Goal: Information Seeking & Learning: Learn about a topic

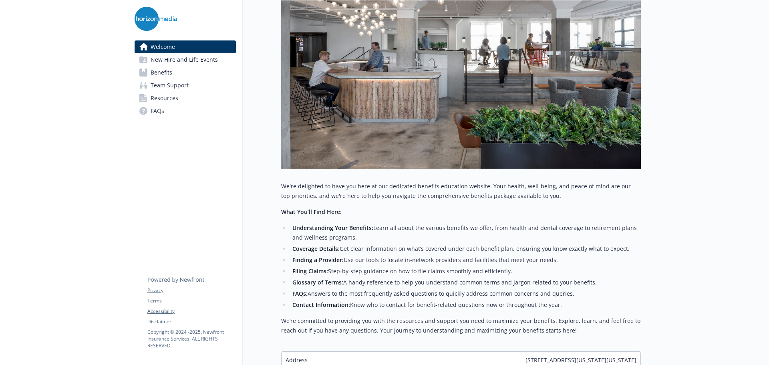
scroll to position [228, 0]
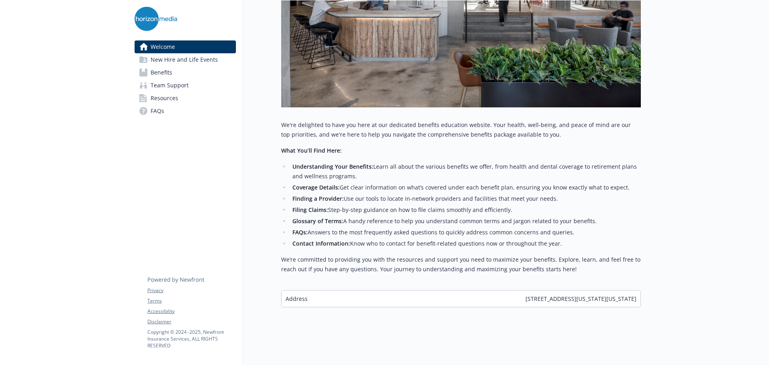
click at [202, 60] on span "New Hire and Life Events" at bounding box center [184, 59] width 67 height 13
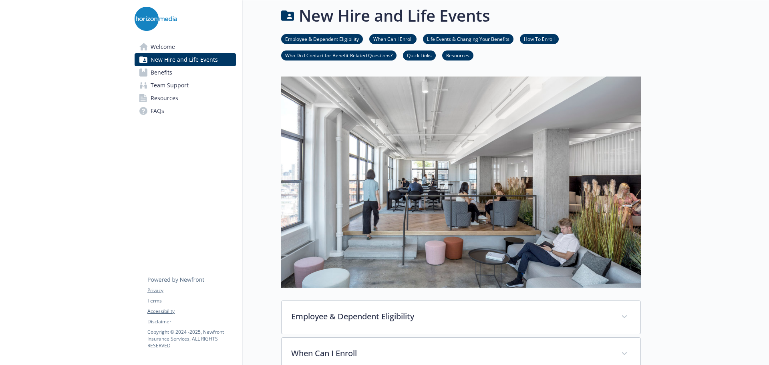
scroll to position [228, 0]
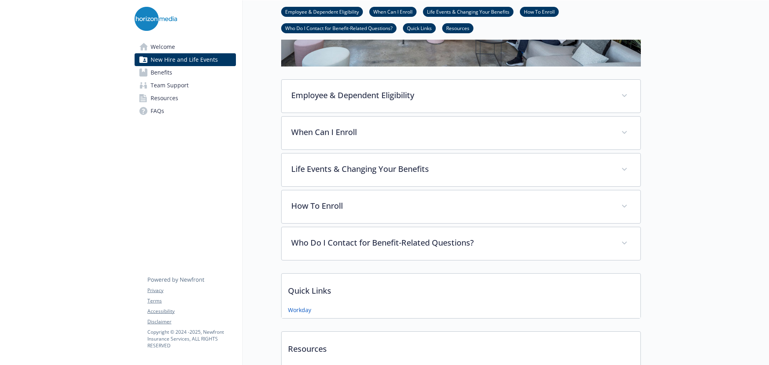
click at [195, 77] on link "Benefits" at bounding box center [185, 72] width 101 height 13
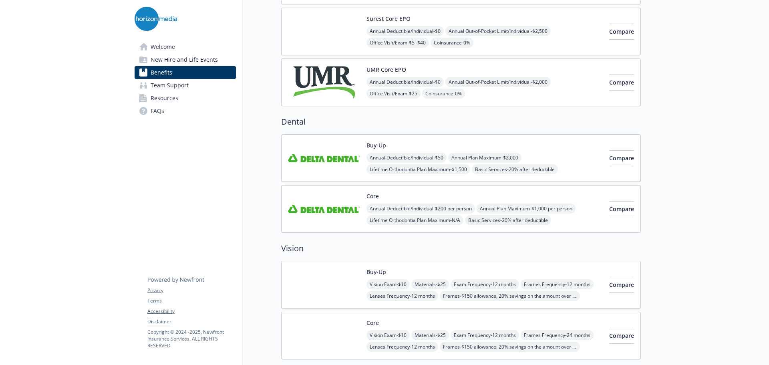
scroll to position [121, 0]
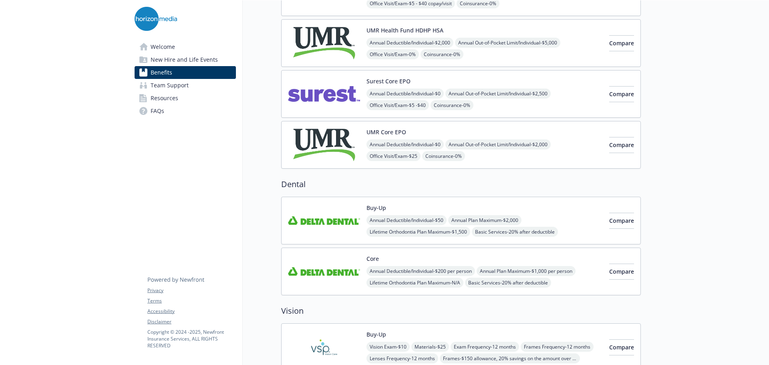
click at [557, 210] on div "Buy-Up Annual Deductible/Individual - $50 Annual Plan Maximum - $2,000 Lifetime…" at bounding box center [485, 221] width 236 height 34
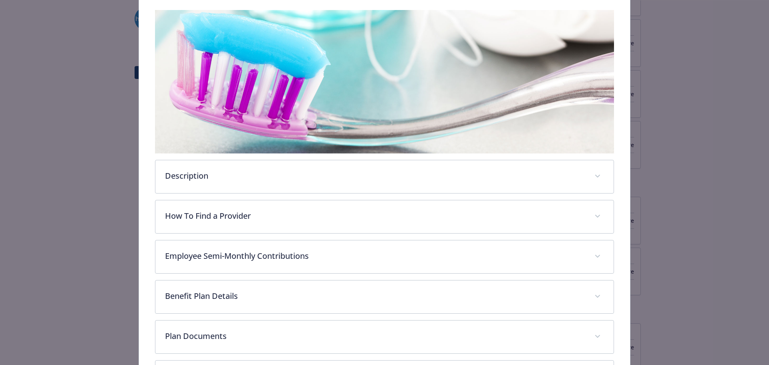
scroll to position [131, 0]
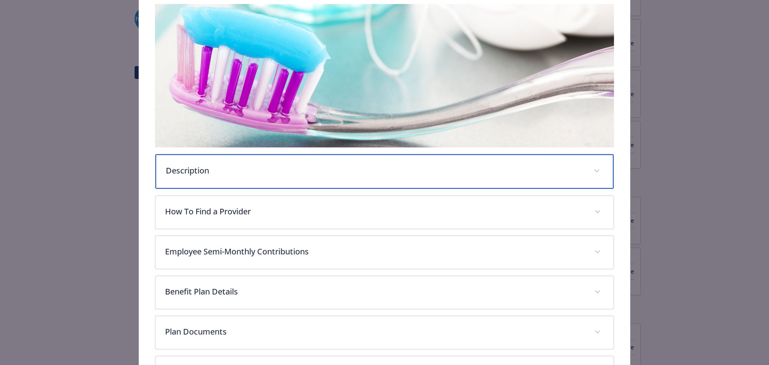
click at [250, 181] on div "Description" at bounding box center [384, 171] width 459 height 34
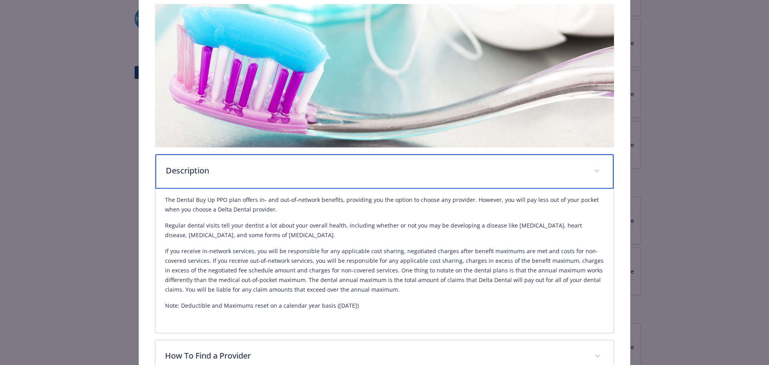
click at [250, 181] on div "Description" at bounding box center [384, 171] width 459 height 34
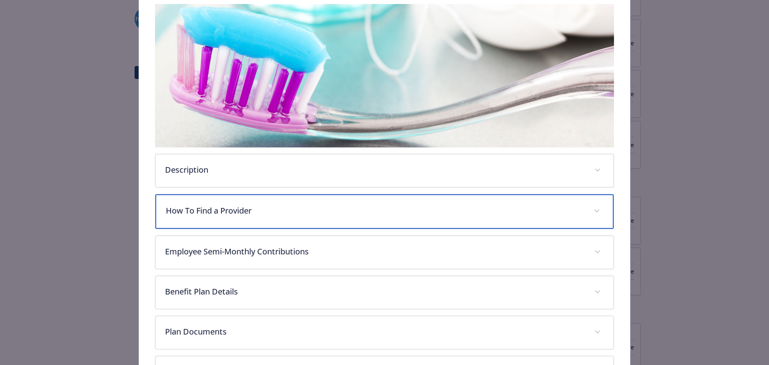
click at [263, 215] on p "How To Find a Provider" at bounding box center [375, 211] width 419 height 12
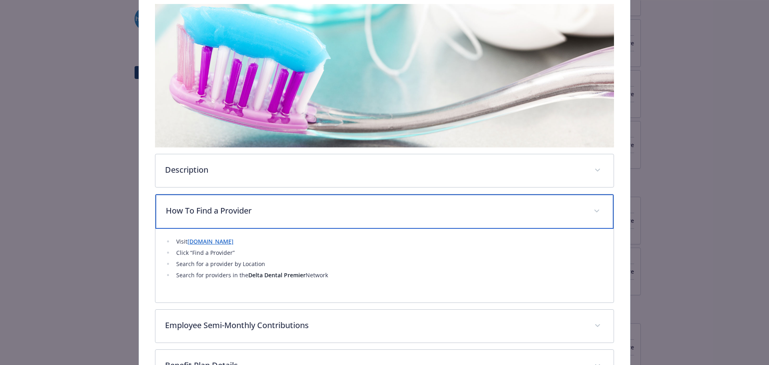
click at [263, 215] on p "How To Find a Provider" at bounding box center [375, 211] width 419 height 12
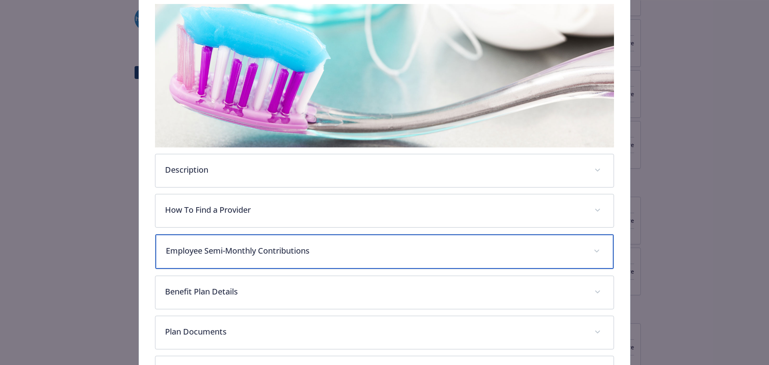
click at [277, 264] on div "Employee Semi-Monthly Contributions" at bounding box center [384, 251] width 459 height 34
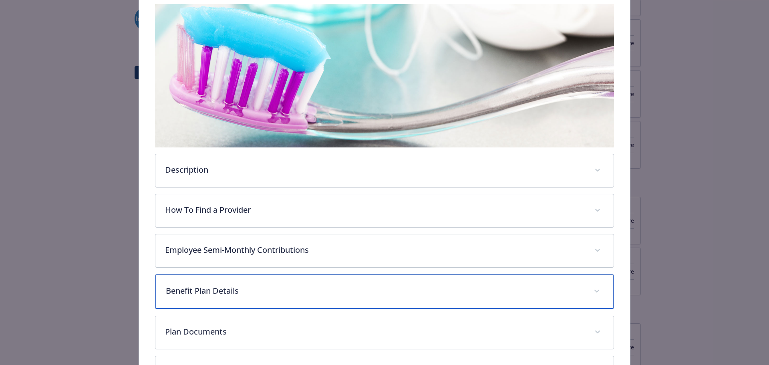
click at [279, 283] on div "Benefit Plan Details" at bounding box center [384, 292] width 459 height 34
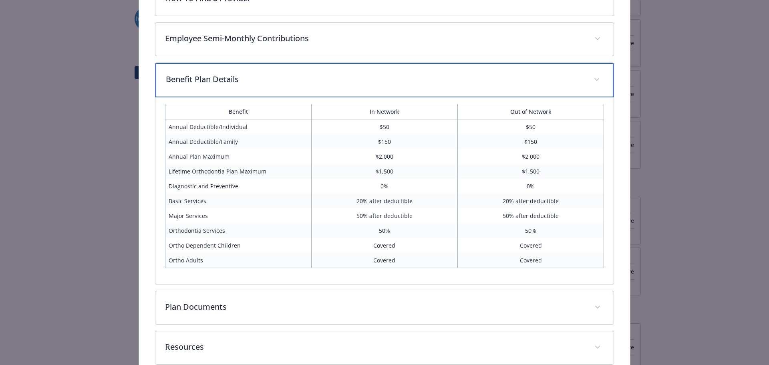
scroll to position [345, 0]
click at [483, 77] on p "Benefit Plan Details" at bounding box center [375, 77] width 419 height 12
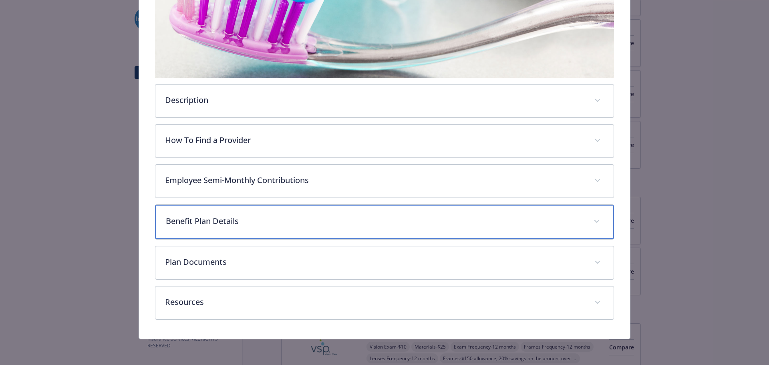
scroll to position [200, 0]
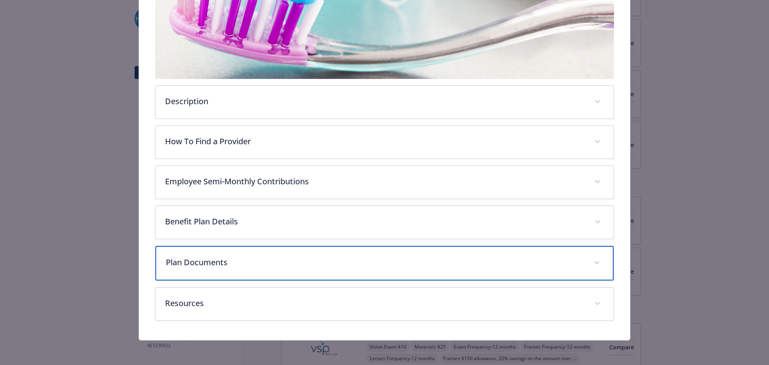
click at [300, 258] on p "Plan Documents" at bounding box center [375, 262] width 419 height 12
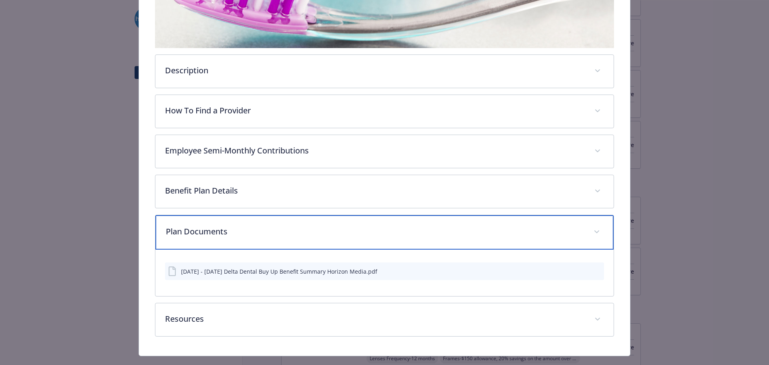
scroll to position [246, 0]
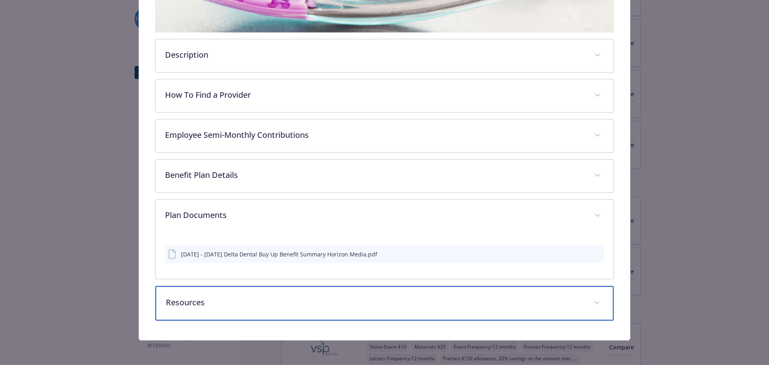
click at [319, 292] on div "Resources" at bounding box center [384, 303] width 459 height 34
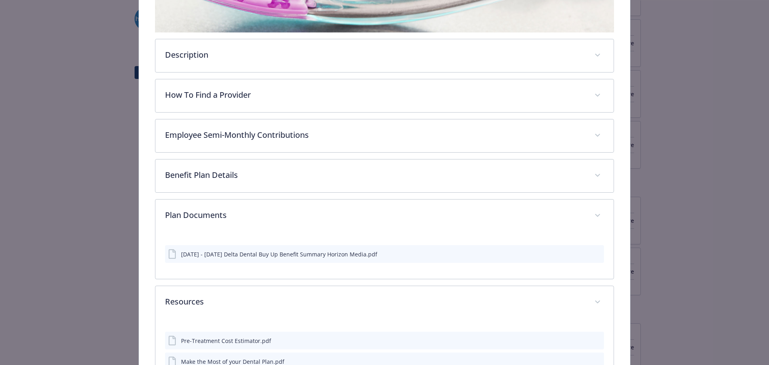
click at [333, 251] on div "[DATE] - [DATE] Delta Dental Buy Up Benefit Summary Horizon Media.pdf" at bounding box center [279, 254] width 196 height 8
click at [582, 250] on button "download file" at bounding box center [583, 254] width 8 height 8
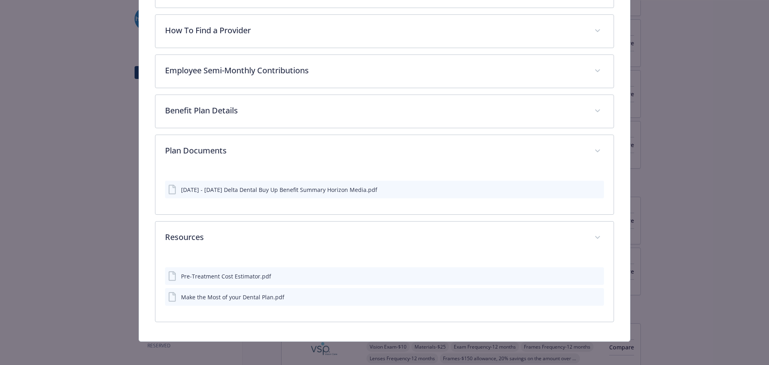
scroll to position [312, 0]
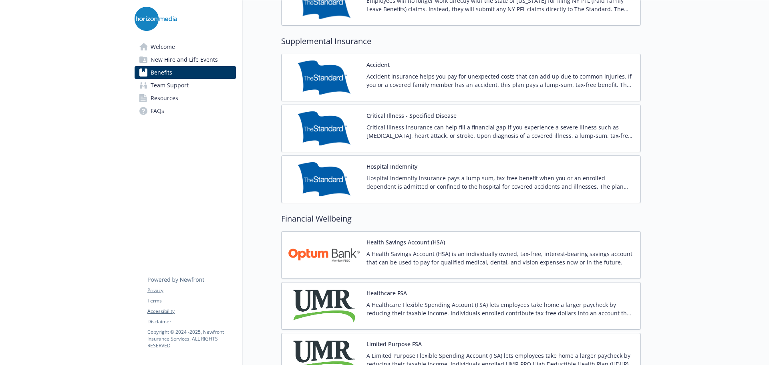
scroll to position [922, 0]
click at [528, 128] on p "Critical illness insurance can help fill a financial gap if you experience a se…" at bounding box center [501, 131] width 268 height 17
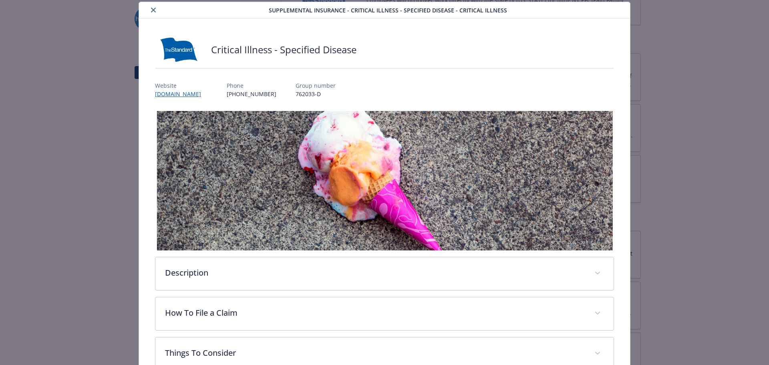
scroll to position [184, 0]
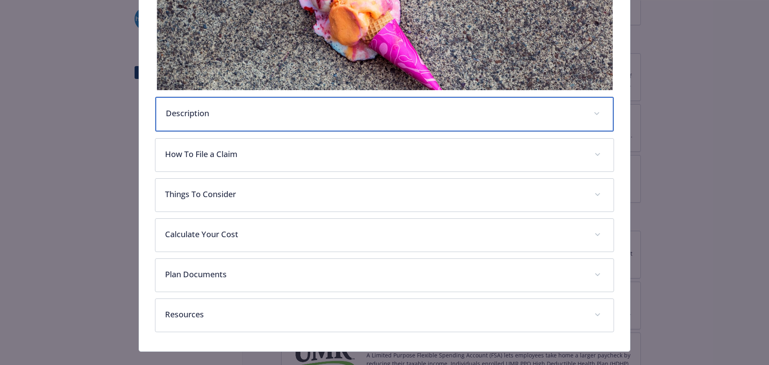
click at [217, 126] on div "Description" at bounding box center [384, 114] width 459 height 34
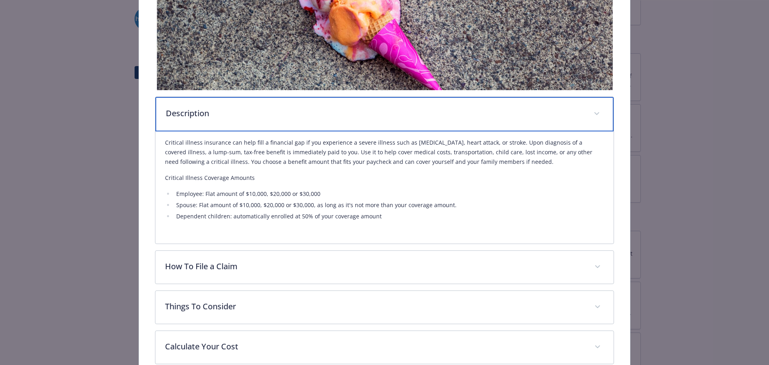
click at [235, 119] on div "Description" at bounding box center [384, 114] width 459 height 34
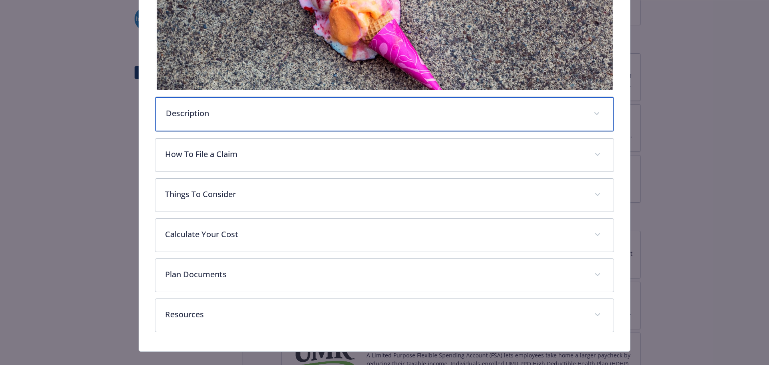
click at [235, 119] on div "Description" at bounding box center [384, 114] width 459 height 34
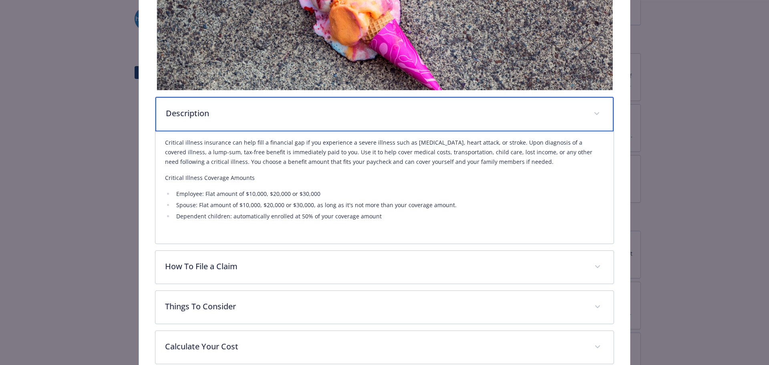
click at [235, 119] on div "Description" at bounding box center [384, 114] width 459 height 34
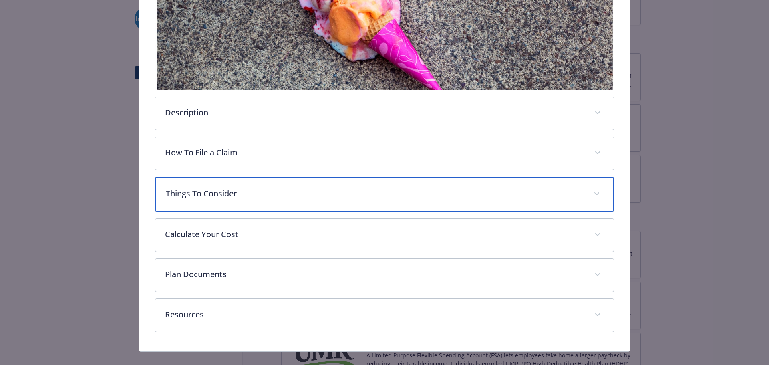
click at [253, 206] on div "Things To Consider" at bounding box center [384, 194] width 459 height 34
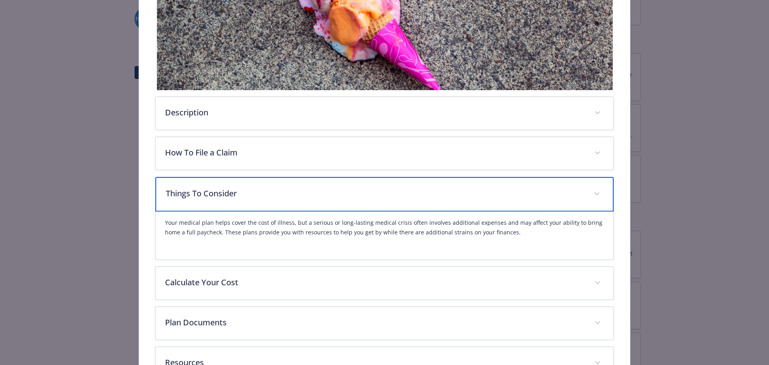
click at [248, 189] on p "Things To Consider" at bounding box center [375, 194] width 419 height 12
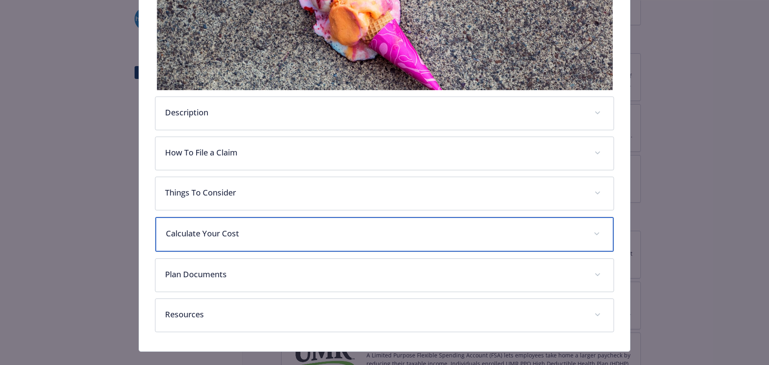
click at [252, 232] on p "Calculate Your Cost" at bounding box center [375, 234] width 419 height 12
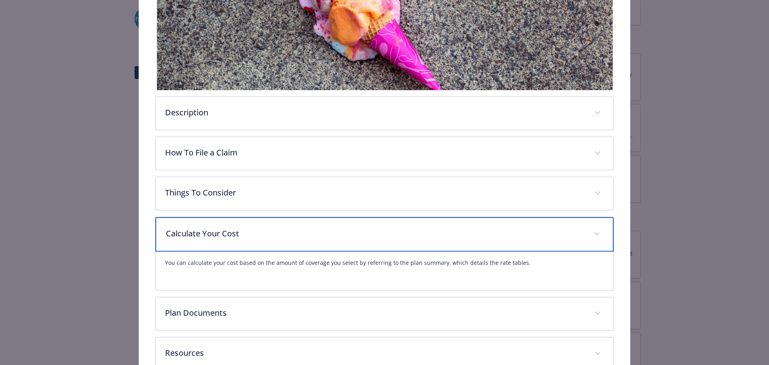
click at [252, 232] on p "Calculate Your Cost" at bounding box center [375, 234] width 419 height 12
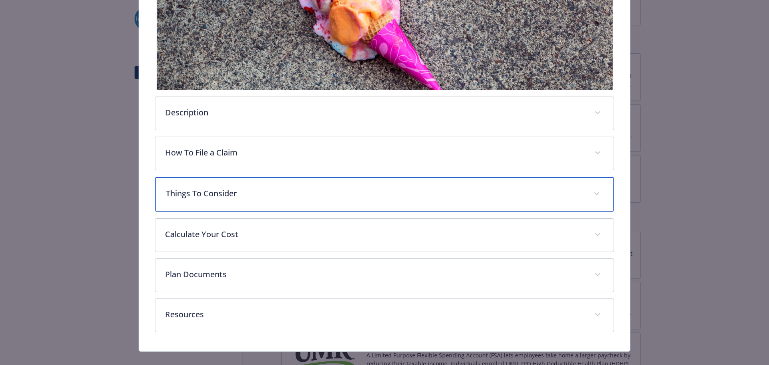
click at [248, 183] on div "Things To Consider" at bounding box center [384, 194] width 459 height 34
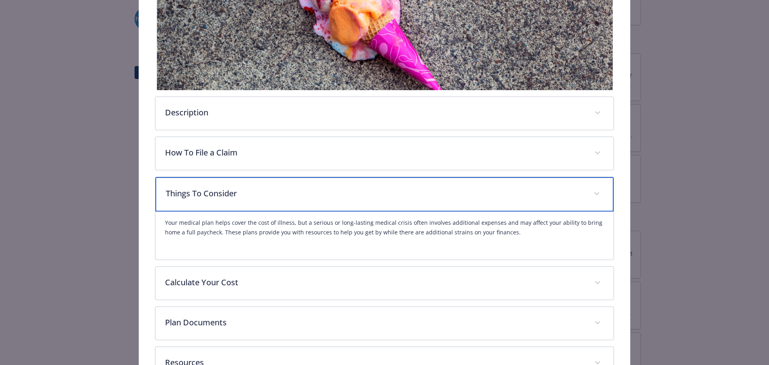
click at [248, 183] on div "Things To Consider" at bounding box center [384, 194] width 459 height 34
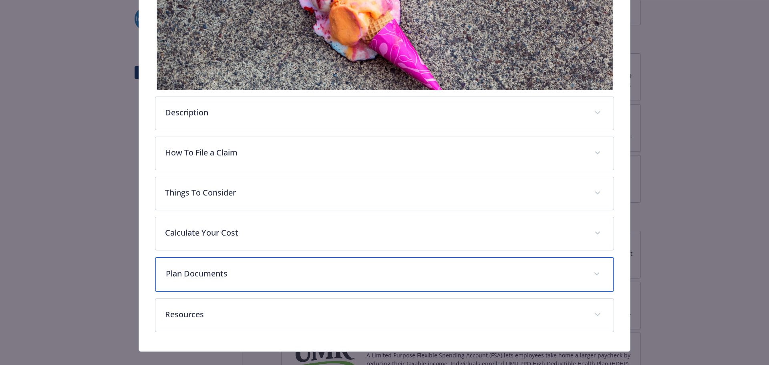
click at [257, 268] on p "Plan Documents" at bounding box center [375, 274] width 419 height 12
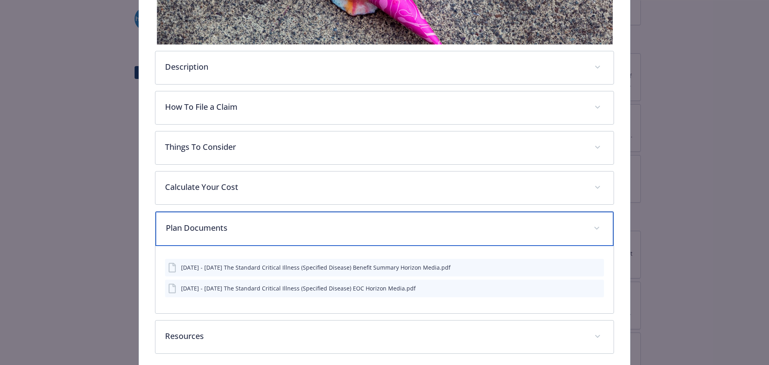
scroll to position [263, 0]
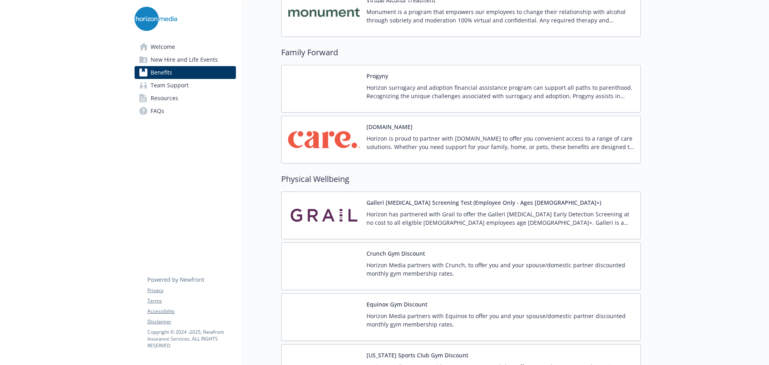
scroll to position [1670, 0]
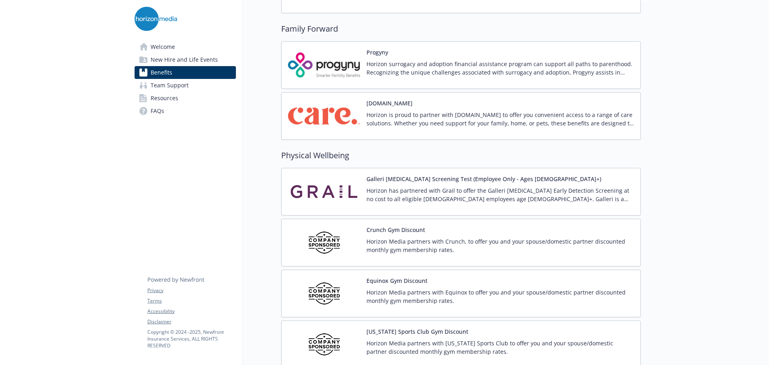
click at [319, 226] on img at bounding box center [324, 243] width 72 height 34
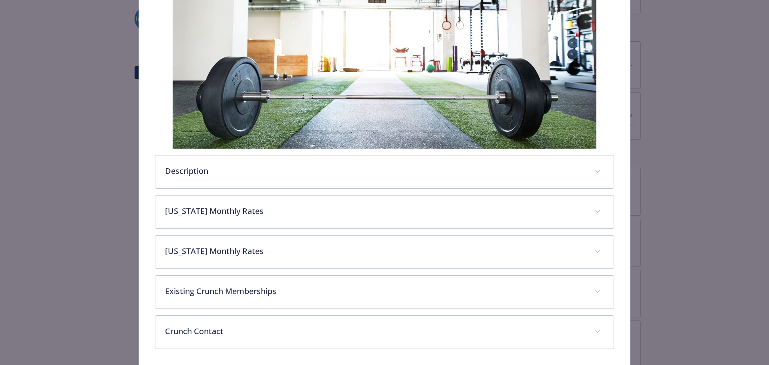
scroll to position [198, 0]
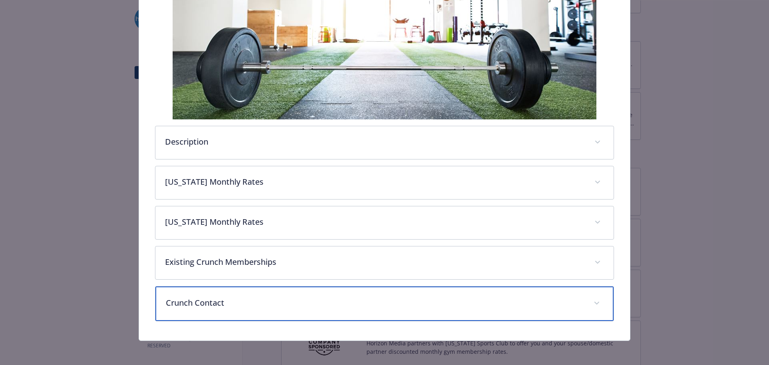
click at [236, 298] on p "Crunch Contact" at bounding box center [375, 303] width 419 height 12
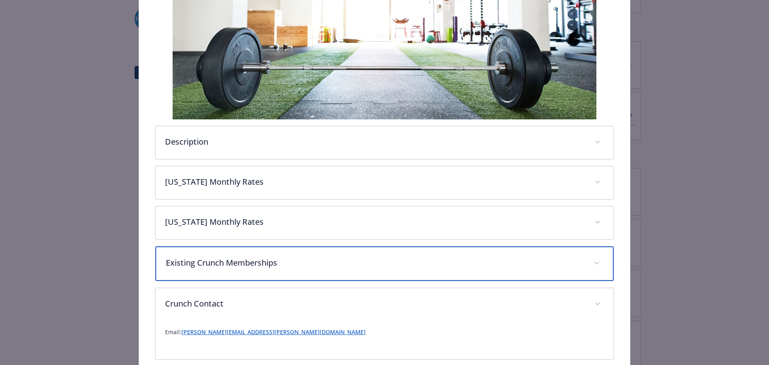
click at [242, 274] on div "Existing Crunch Memberships" at bounding box center [384, 263] width 459 height 34
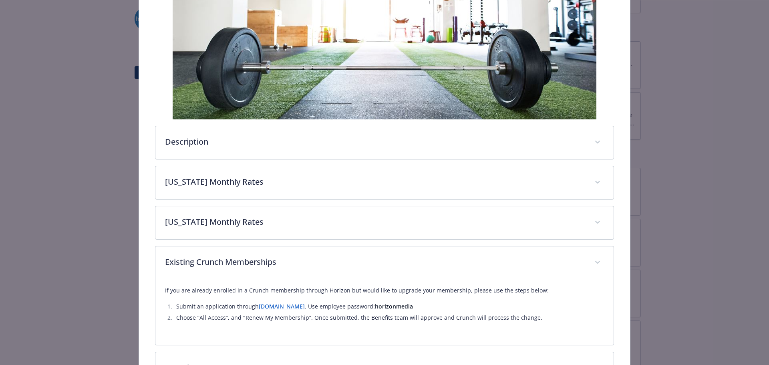
click at [287, 309] on link "[DOMAIN_NAME]" at bounding box center [282, 307] width 46 height 8
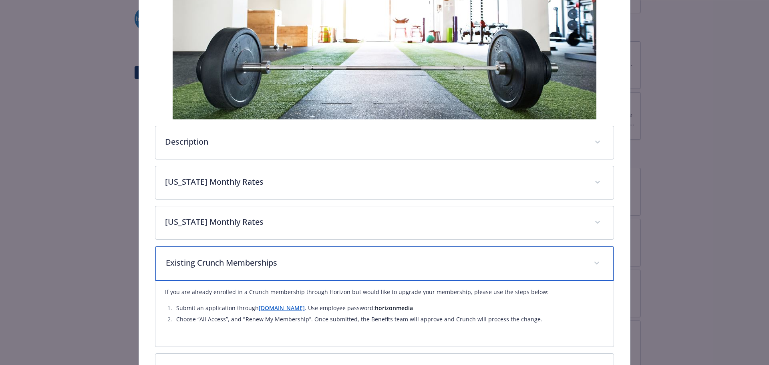
click at [261, 252] on div "Existing Crunch Memberships" at bounding box center [384, 263] width 459 height 34
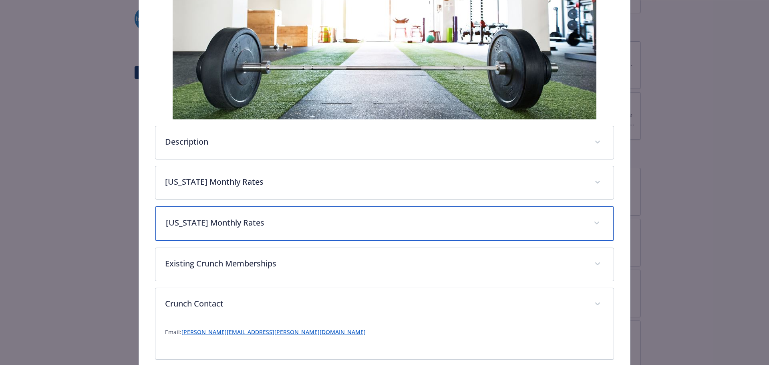
click at [264, 226] on p "[US_STATE] Monthly Rates" at bounding box center [375, 223] width 419 height 12
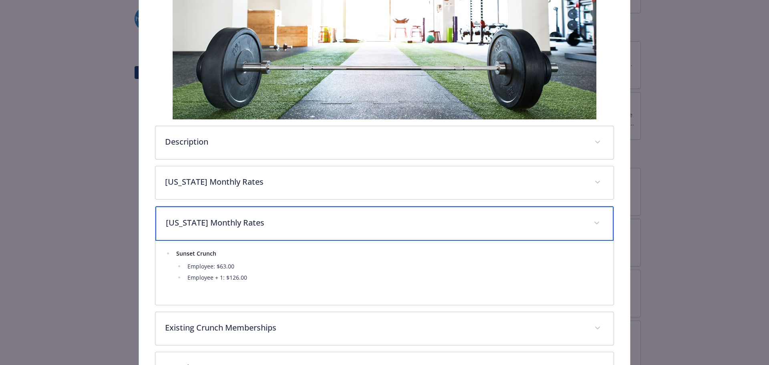
click at [250, 220] on p "[US_STATE] Monthly Rates" at bounding box center [375, 223] width 419 height 12
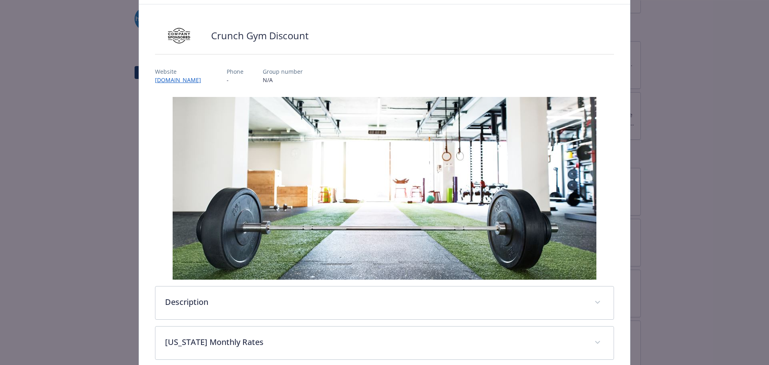
scroll to position [0, 0]
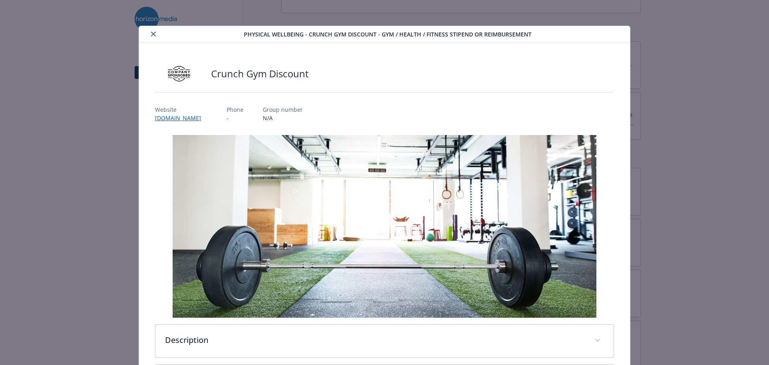
click at [151, 34] on icon "close" at bounding box center [153, 34] width 5 height 5
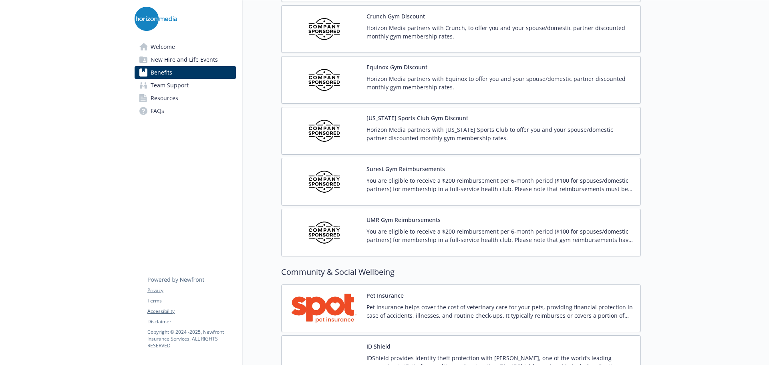
click at [314, 164] on div "Surest Gym Reimbursements You are eligible to receive a $200 reimbursement per …" at bounding box center [461, 182] width 360 height 48
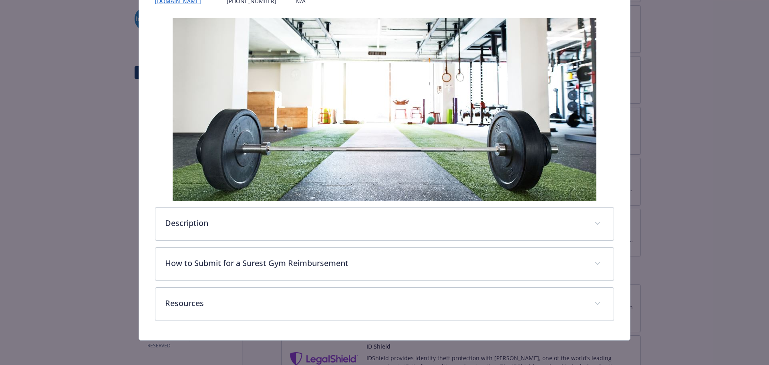
scroll to position [125, 0]
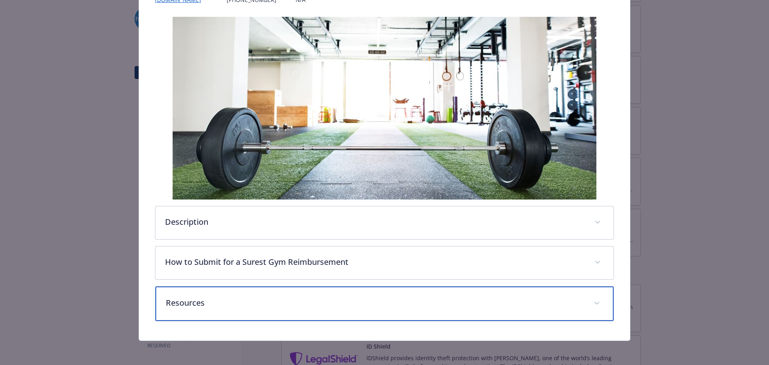
click at [232, 297] on p "Resources" at bounding box center [375, 303] width 419 height 12
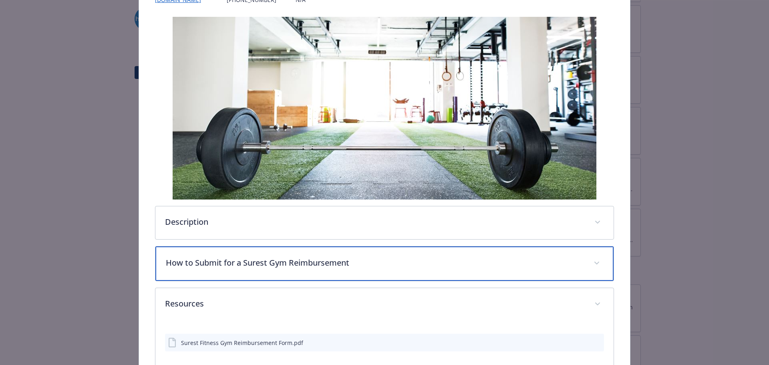
click at [258, 261] on p "How to Submit for a Surest Gym Reimbursement" at bounding box center [375, 263] width 419 height 12
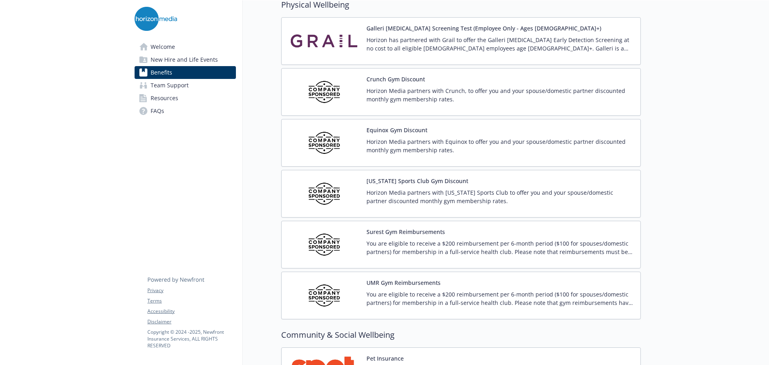
scroll to position [1803, 0]
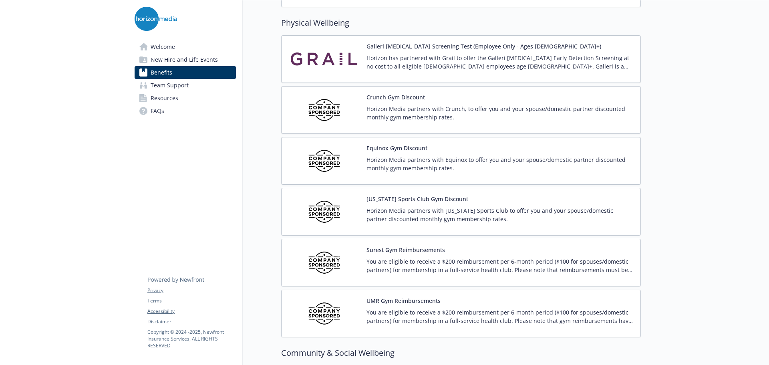
click at [437, 157] on p "Horizon Media partners with Equinox to offer you and your spouse/domestic partn…" at bounding box center [501, 163] width 268 height 17
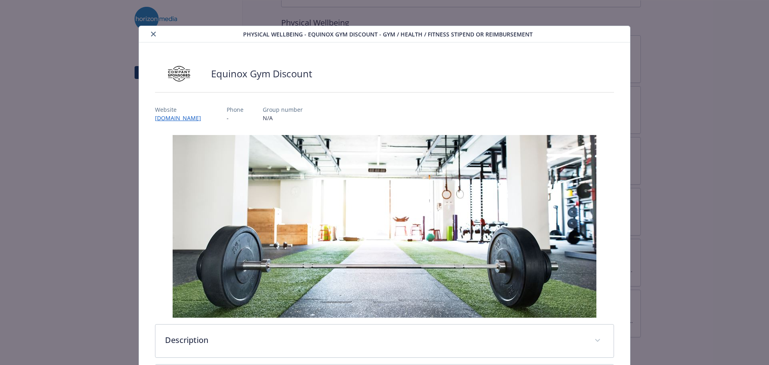
scroll to position [158, 0]
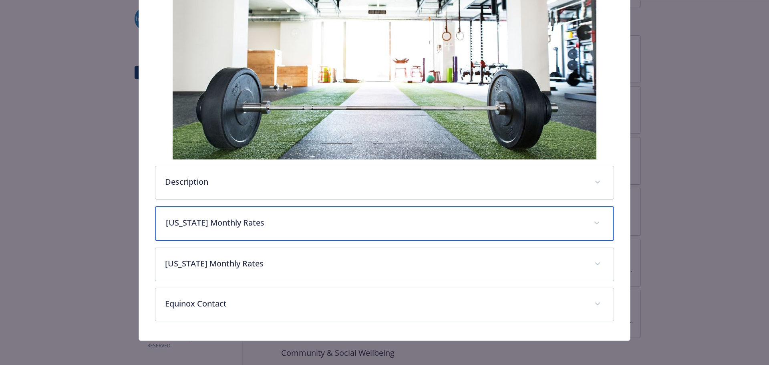
click at [283, 237] on div "[US_STATE] Monthly Rates" at bounding box center [384, 223] width 459 height 34
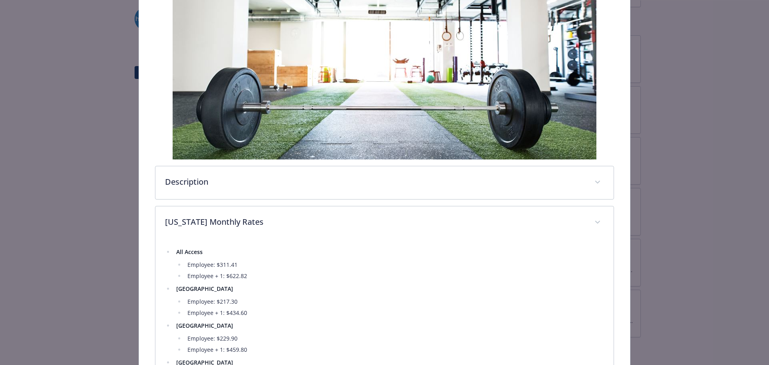
click at [283, 266] on li "Employee: $311.41" at bounding box center [395, 265] width 420 height 10
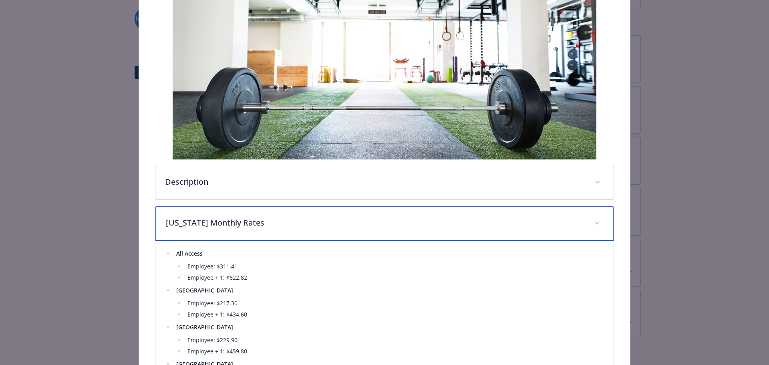
click at [281, 220] on p "[US_STATE] Monthly Rates" at bounding box center [375, 223] width 419 height 12
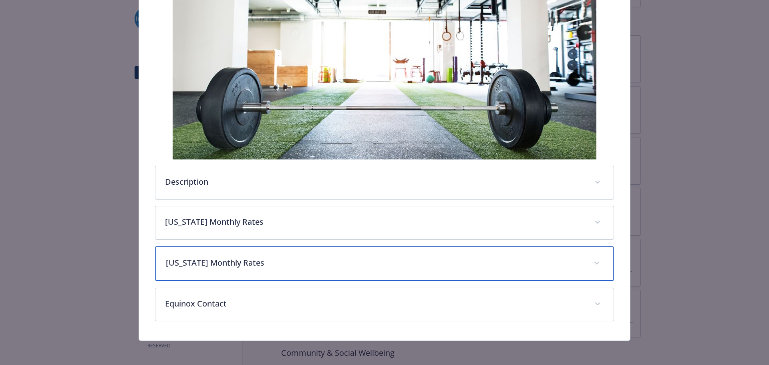
click at [274, 258] on p "[US_STATE] Monthly Rates" at bounding box center [375, 263] width 419 height 12
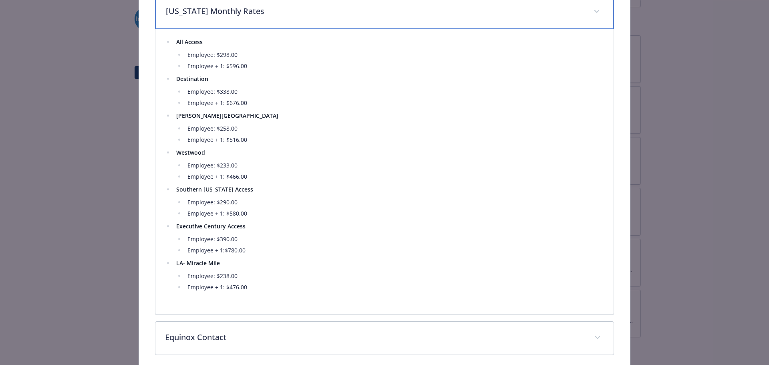
scroll to position [392, 0]
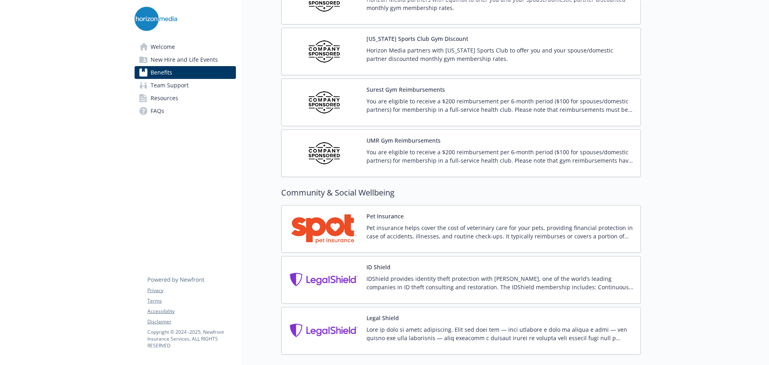
scroll to position [2017, 0]
